Goal: Transaction & Acquisition: Purchase product/service

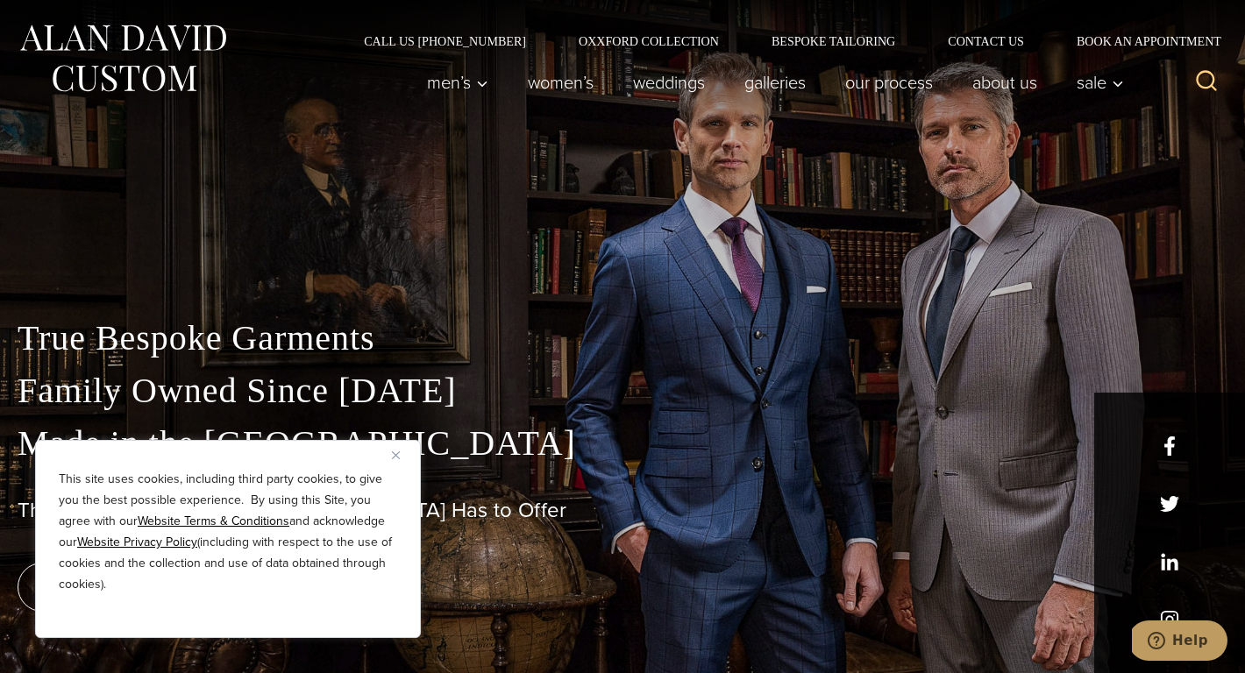
click at [387, 448] on div "This site uses cookies, including third party cookies, to give you the best pos…" at bounding box center [228, 539] width 386 height 198
click at [389, 452] on div "This site uses cookies, including third party cookies, to give you the best pos…" at bounding box center [228, 539] width 386 height 198
click at [400, 456] on button "Close" at bounding box center [402, 454] width 21 height 21
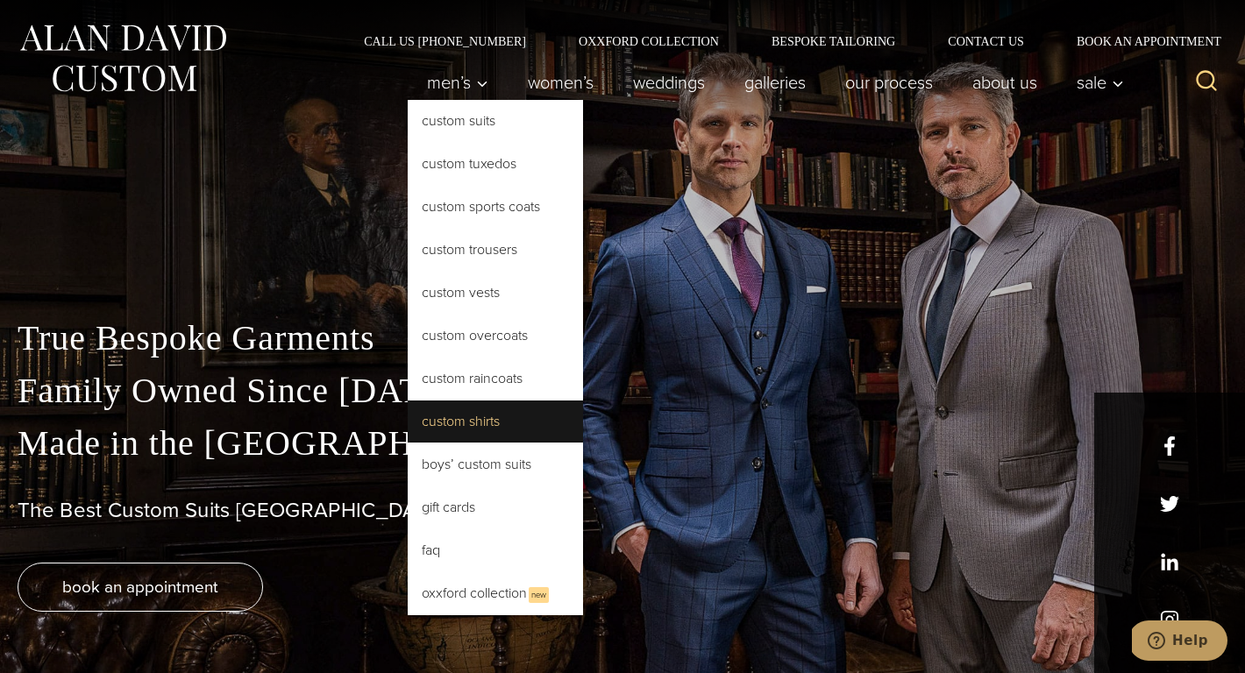
click at [459, 420] on link "Custom Shirts" at bounding box center [495, 422] width 175 height 42
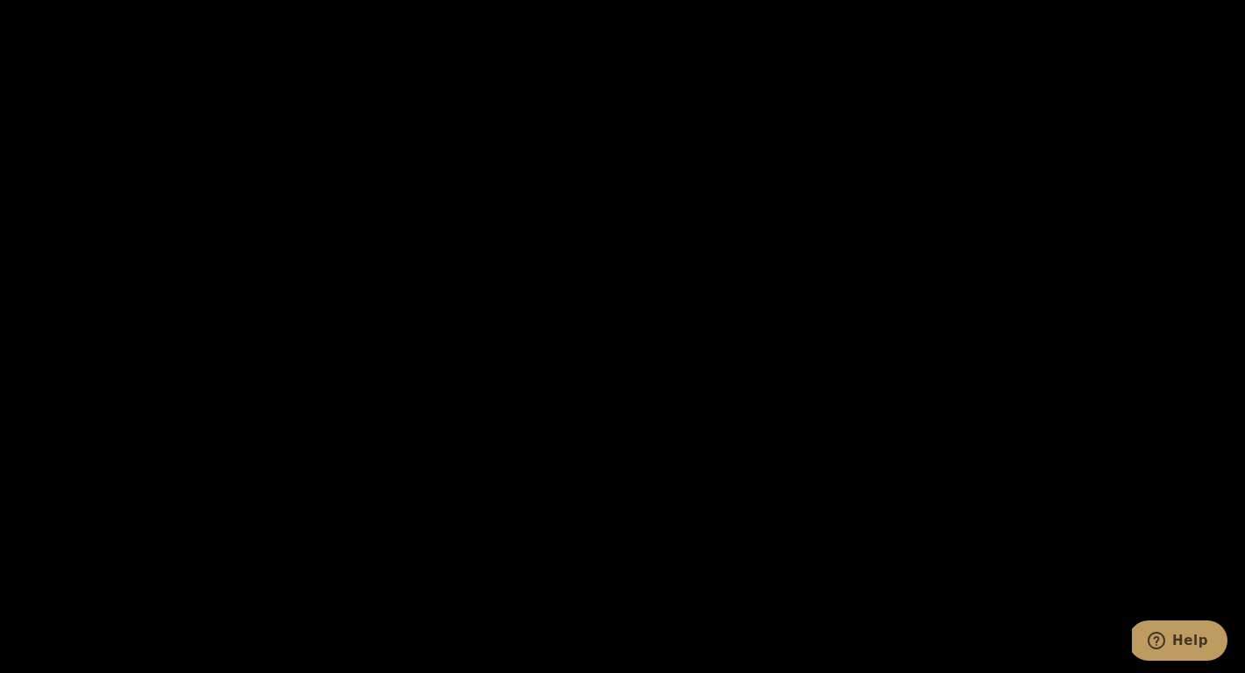
scroll to position [2906, 0]
